Goal: Check status: Check status

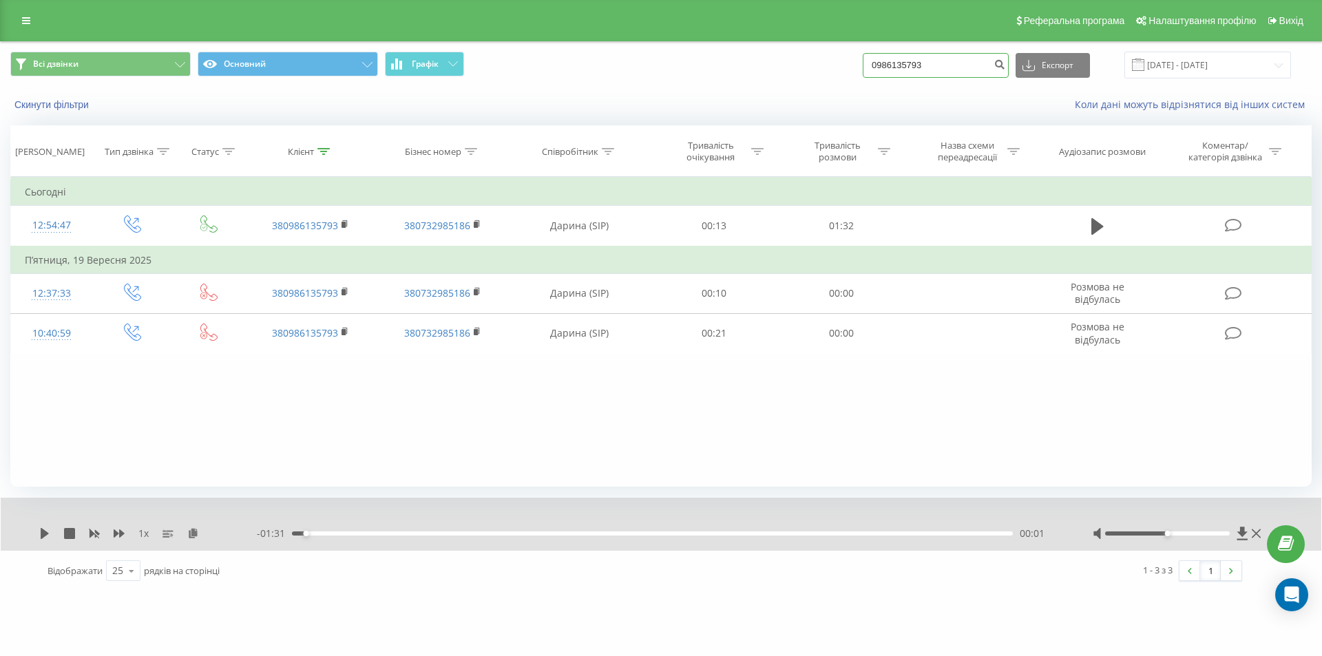
drag, startPoint x: 992, startPoint y: 61, endPoint x: 838, endPoint y: 67, distance: 154.3
click at [838, 67] on div "Всі дзвінки Основний Графік 0986135793 Експорт .csv .xls .xlsx [DATE] - [DATE]" at bounding box center [660, 65] width 1301 height 27
paste input "30103308"
type input "0930103308"
click at [1005, 63] on icon "submit" at bounding box center [999, 63] width 12 height 8
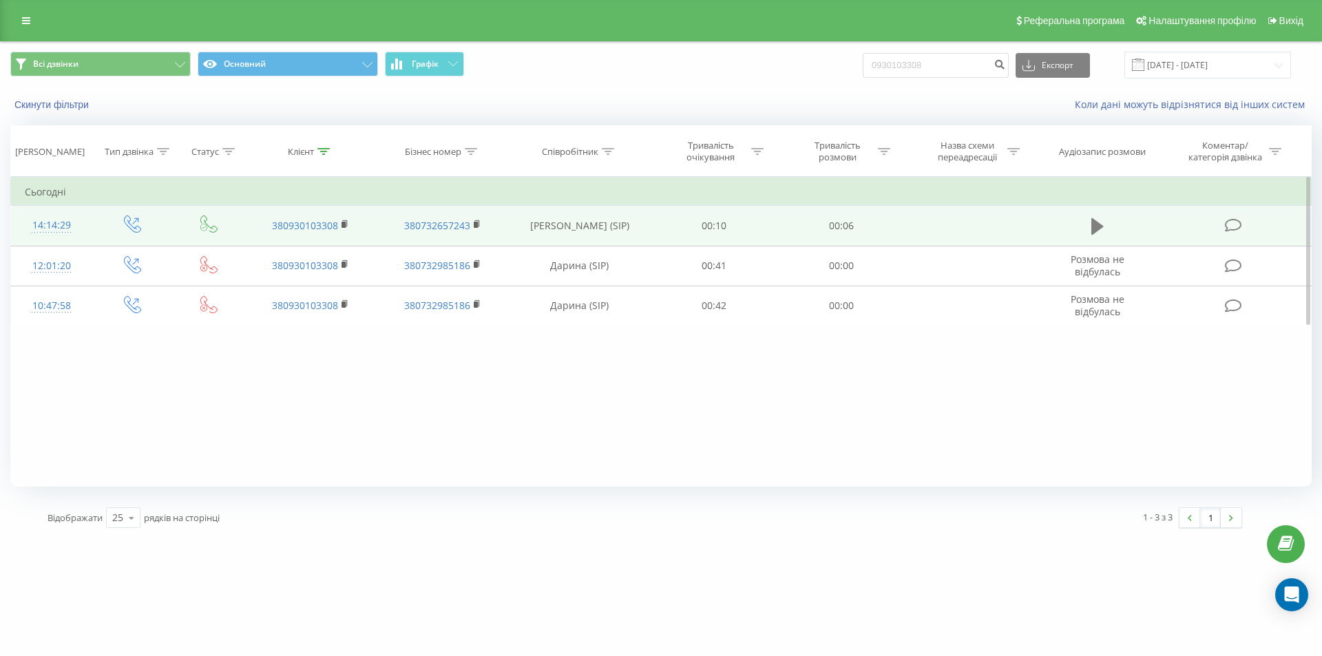
click at [1096, 229] on icon at bounding box center [1097, 226] width 12 height 17
